Goal: Information Seeking & Learning: Learn about a topic

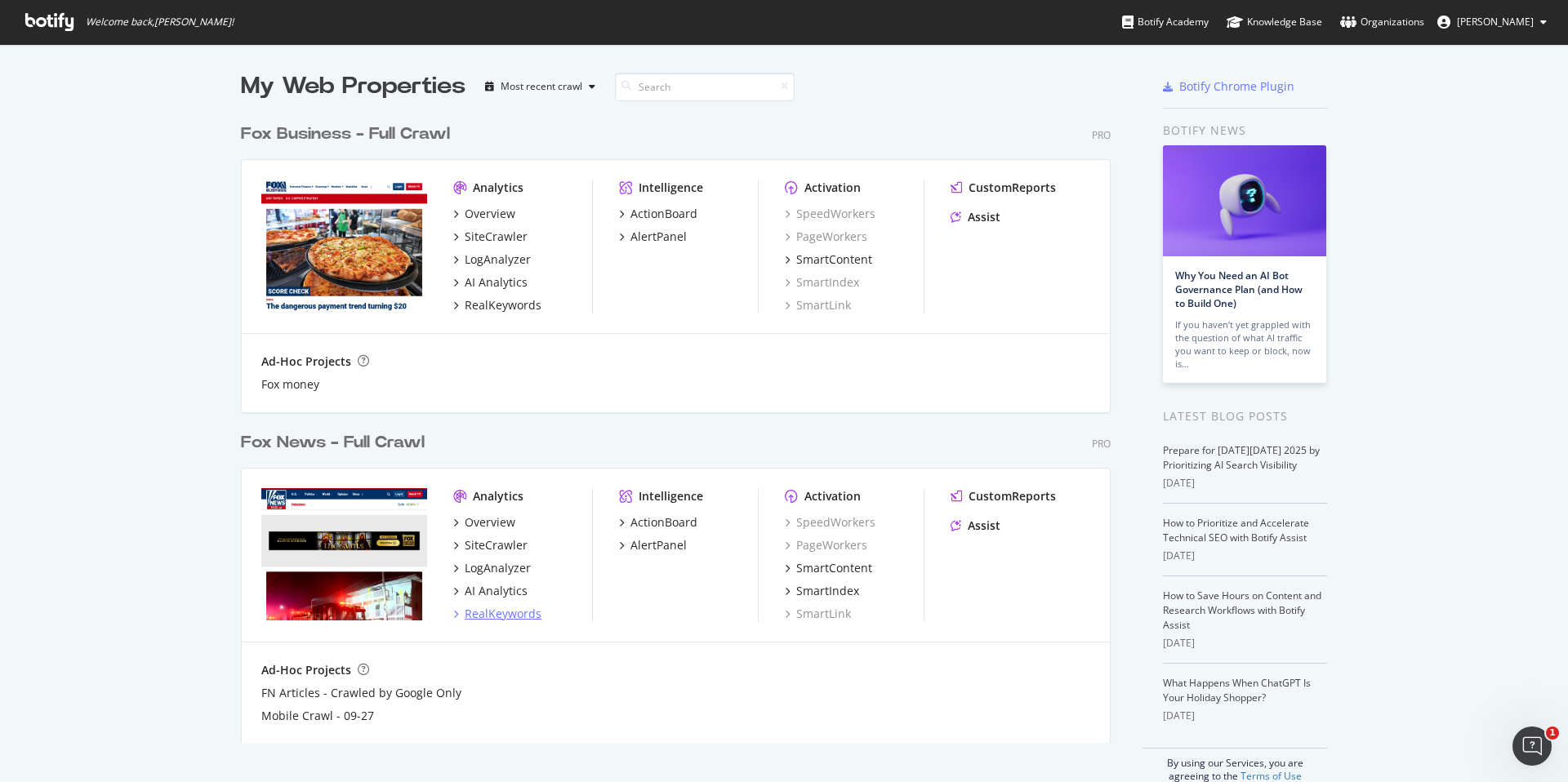
click at [502, 615] on div "RealKeywords" at bounding box center [503, 613] width 77 height 16
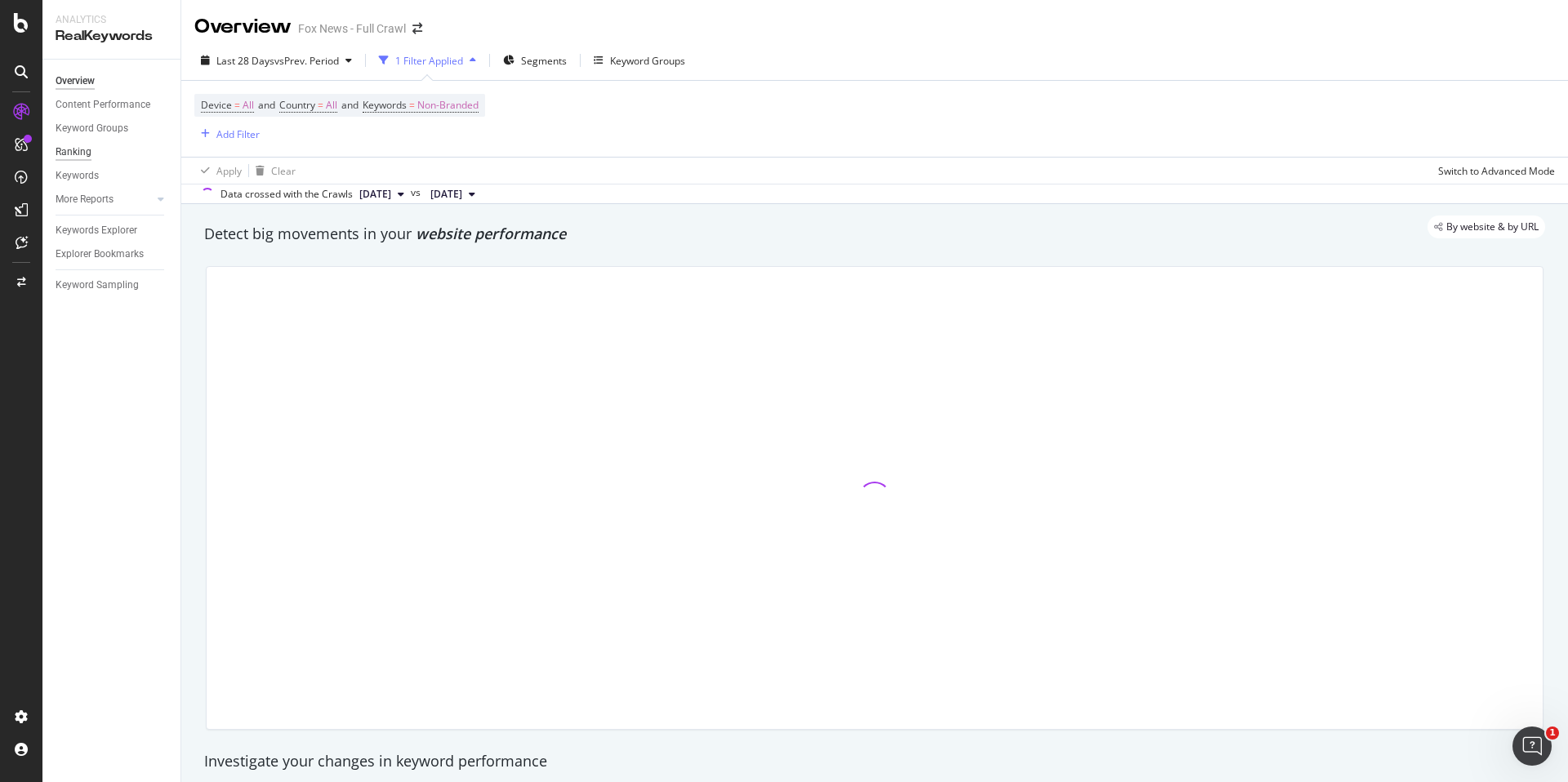
click at [82, 152] on div "Ranking" at bounding box center [74, 152] width 36 height 17
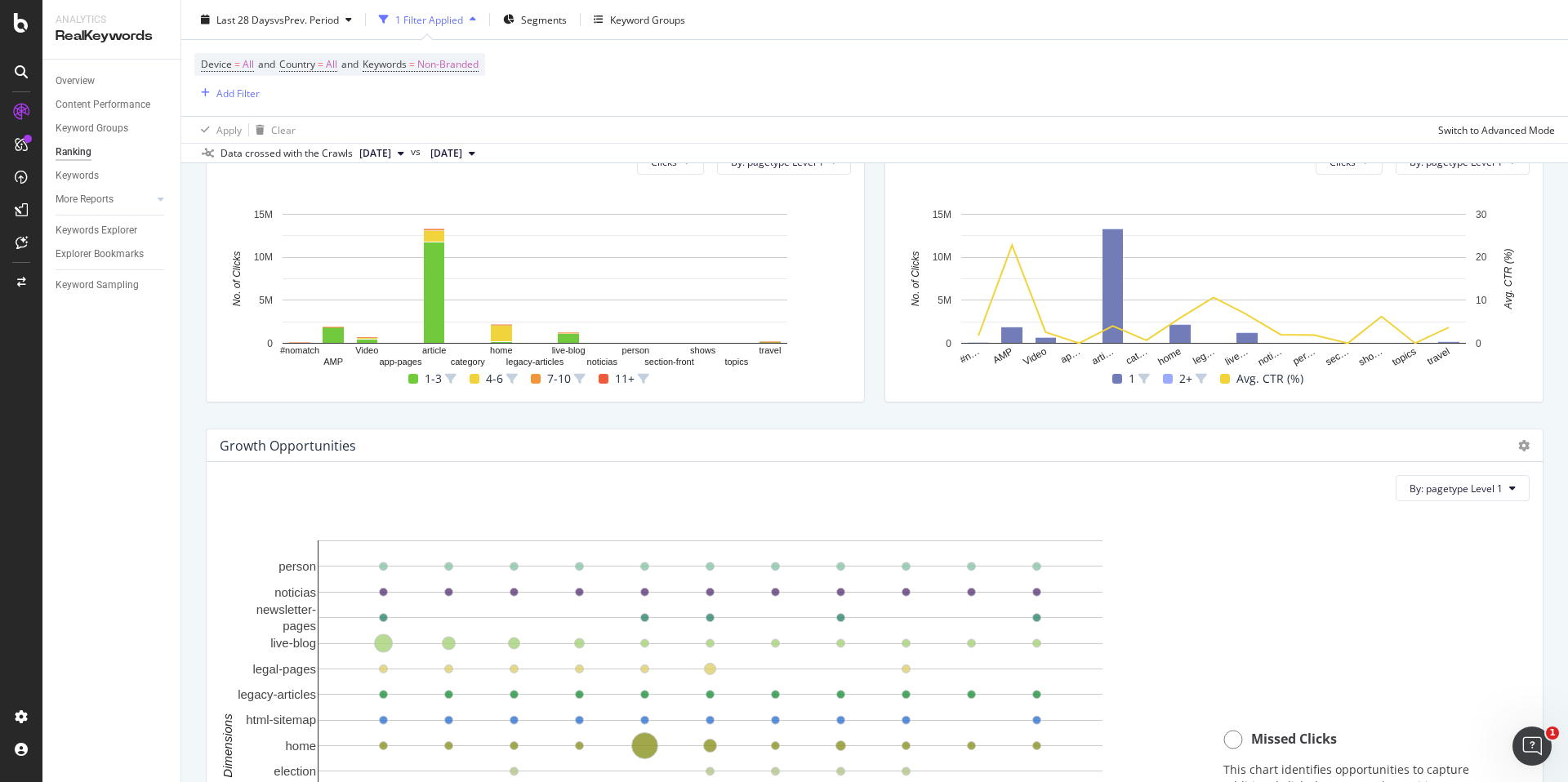
scroll to position [1502, 0]
